Goal: Task Accomplishment & Management: Use online tool/utility

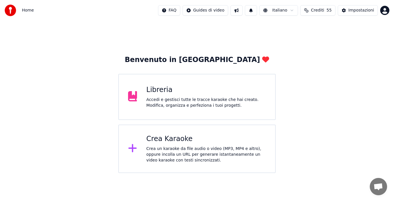
click at [145, 150] on div "Crea Karaoke Crea un karaoke da file audio o video (MP3, MP4 e altro), oppure i…" at bounding box center [196, 148] width 157 height 48
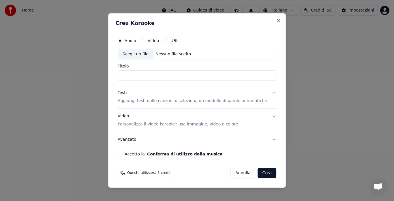
click at [175, 55] on div "Nessun file scelto" at bounding box center [173, 54] width 40 height 6
click at [206, 77] on input "**********" at bounding box center [197, 76] width 159 height 10
type input "**********"
click at [171, 102] on p "Aggiungi testi delle canzoni o seleziona un modello di parole automatiche" at bounding box center [192, 101] width 149 height 6
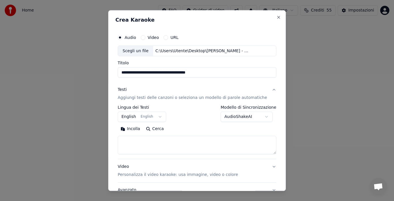
click at [140, 116] on button "English English" at bounding box center [142, 117] width 48 height 10
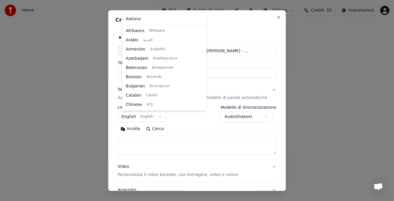
scroll to position [46, 0]
select select "**"
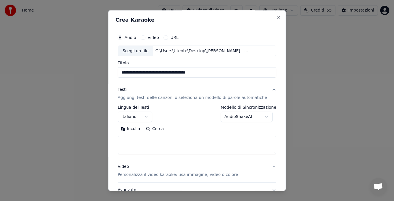
click at [134, 131] on button "Incolla" at bounding box center [130, 128] width 25 height 9
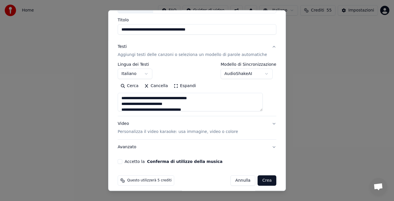
scroll to position [44, 0]
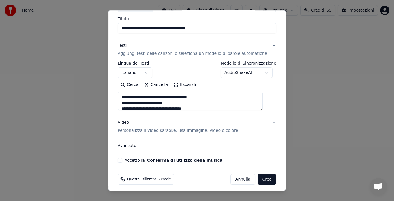
click at [265, 123] on button "Video Personalizza il video karaoke: usa immagine, video o colore" at bounding box center [197, 126] width 159 height 23
type textarea "**********"
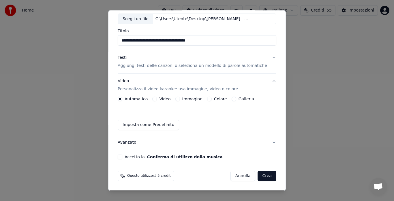
scroll to position [32, 0]
click at [245, 97] on label "Galleria" at bounding box center [246, 99] width 16 height 4
click at [236, 97] on button "Galleria" at bounding box center [233, 99] width 5 height 5
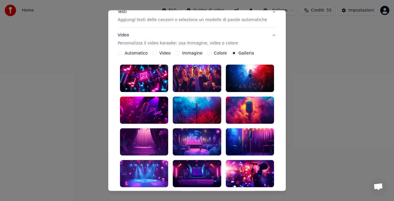
scroll to position [79, 0]
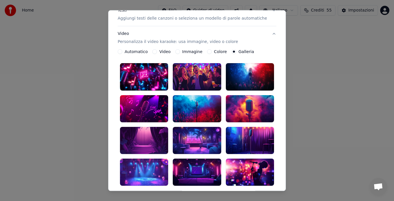
click at [204, 105] on div at bounding box center [197, 108] width 48 height 27
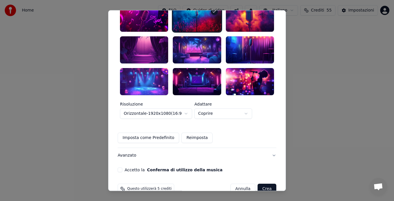
scroll to position [172, 0]
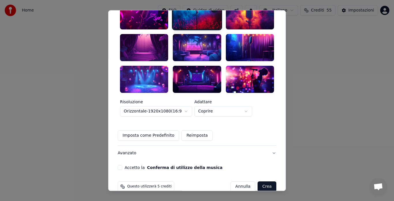
click at [122, 165] on button "Accetto la Conferma di utilizzo della musica" at bounding box center [120, 167] width 5 height 5
click at [258, 181] on button "Crea" at bounding box center [267, 186] width 18 height 10
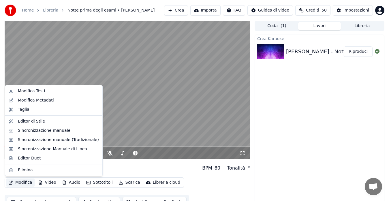
click at [20, 183] on button "Modifica" at bounding box center [20, 182] width 29 height 8
click at [33, 99] on div "Modifica Metadati" at bounding box center [36, 100] width 36 height 6
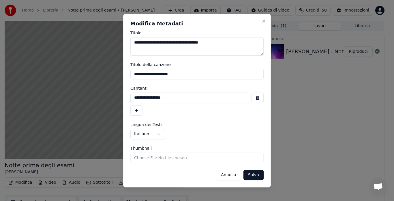
click at [149, 75] on input "**********" at bounding box center [196, 74] width 133 height 10
type input "**********"
click at [134, 111] on button "button" at bounding box center [136, 110] width 12 height 10
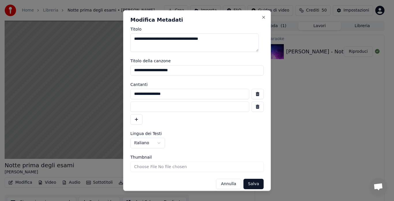
click at [139, 108] on input at bounding box center [189, 106] width 119 height 10
type input "**********"
click at [246, 180] on button "Salva" at bounding box center [253, 184] width 20 height 10
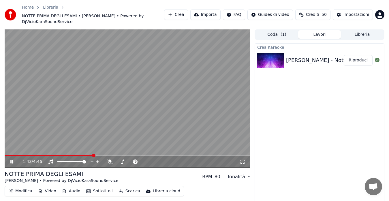
click at [19, 190] on button "Modifica" at bounding box center [20, 191] width 29 height 8
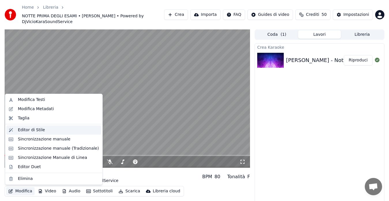
click at [34, 130] on div "Editor di Stile" at bounding box center [31, 130] width 27 height 6
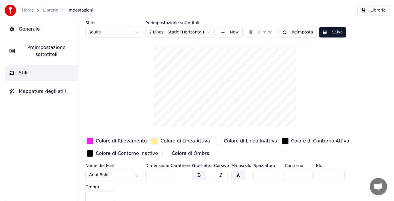
click at [89, 139] on div "button" at bounding box center [89, 140] width 7 height 7
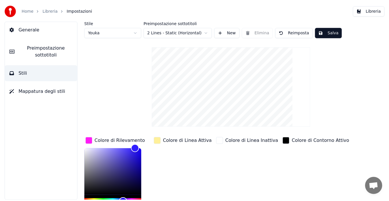
scroll to position [5, 0]
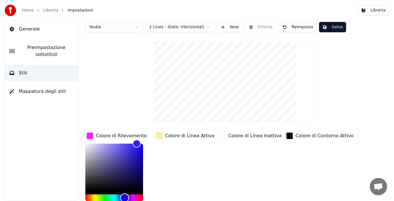
click at [124, 200] on div "Hue" at bounding box center [114, 197] width 58 height 7
type input "*******"
click at [332, 26] on button "Salva" at bounding box center [332, 27] width 27 height 10
click at [365, 9] on button "Libreria" at bounding box center [373, 10] width 32 height 10
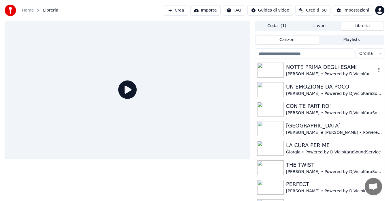
click at [322, 71] on div "[PERSON_NAME] • Powered by DjVicioKaraSoundService" at bounding box center [331, 74] width 90 height 6
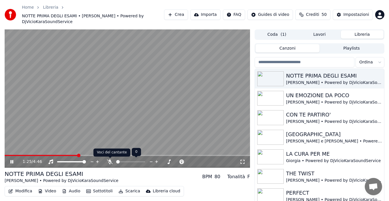
click at [109, 159] on icon at bounding box center [110, 161] width 6 height 5
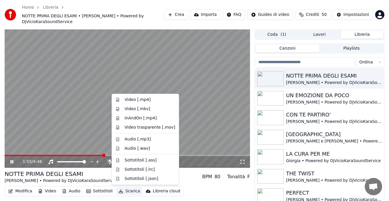
click at [121, 189] on button "Scarica" at bounding box center [129, 191] width 26 height 8
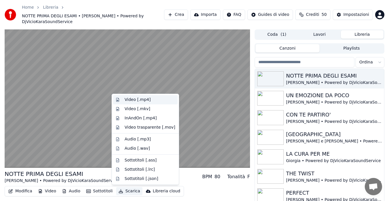
click at [144, 99] on div "Video [.mp4]" at bounding box center [137, 100] width 26 height 6
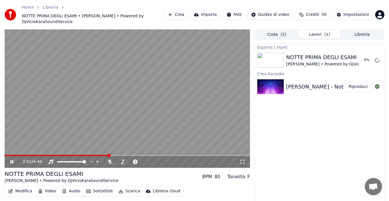
click at [14, 163] on icon at bounding box center [15, 161] width 13 height 5
click at [360, 61] on button "Mostra" at bounding box center [361, 60] width 24 height 10
